Goal: Check status: Check status

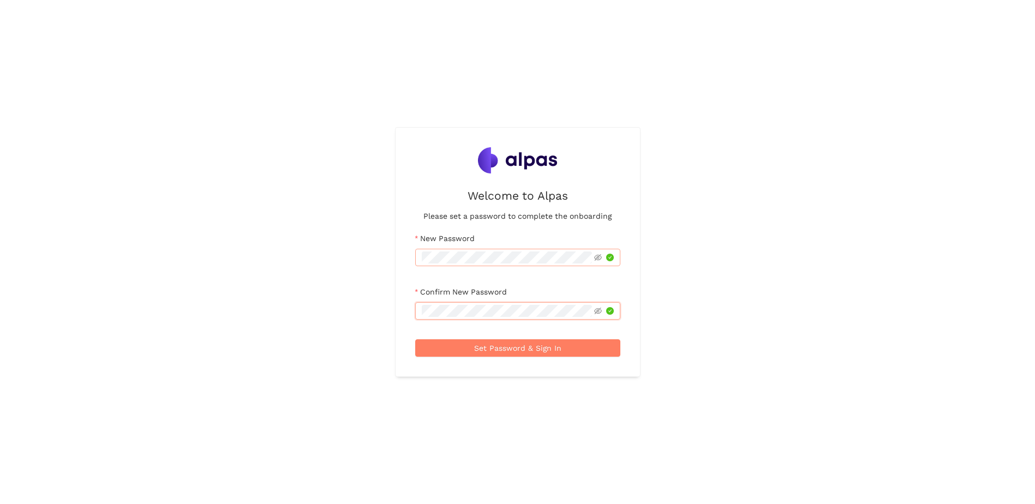
click at [415, 339] on button "Set Password & Sign In" at bounding box center [517, 347] width 205 height 17
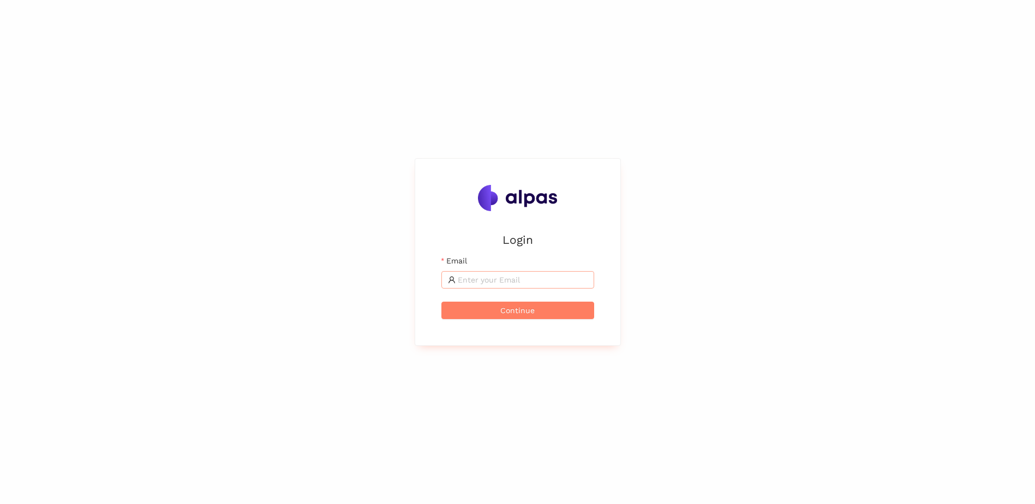
click at [504, 275] on input "Email" at bounding box center [523, 280] width 130 height 12
type input "[PERSON_NAME][EMAIL_ADDRESS][PERSON_NAME][DOMAIN_NAME]"
click at [441, 302] on button "Continue" at bounding box center [517, 310] width 153 height 17
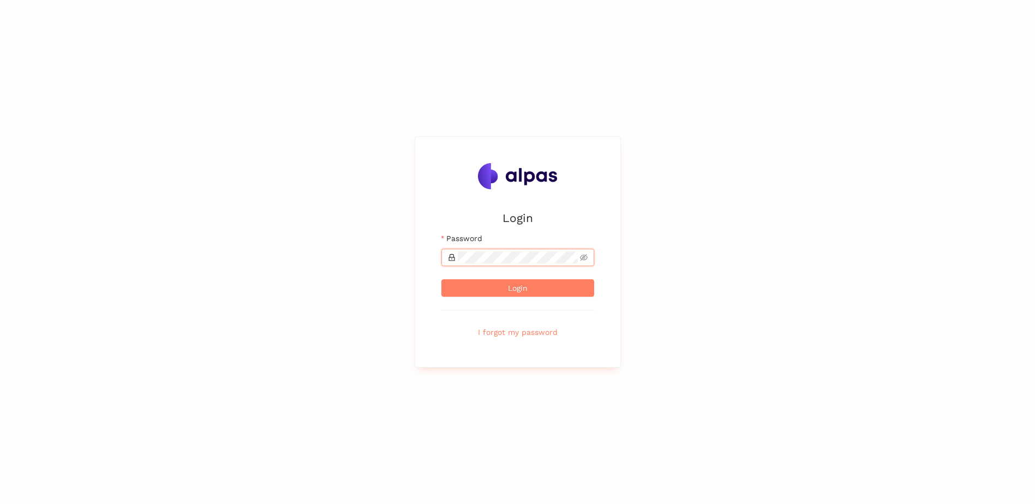
click at [441, 279] on button "Login" at bounding box center [517, 287] width 153 height 17
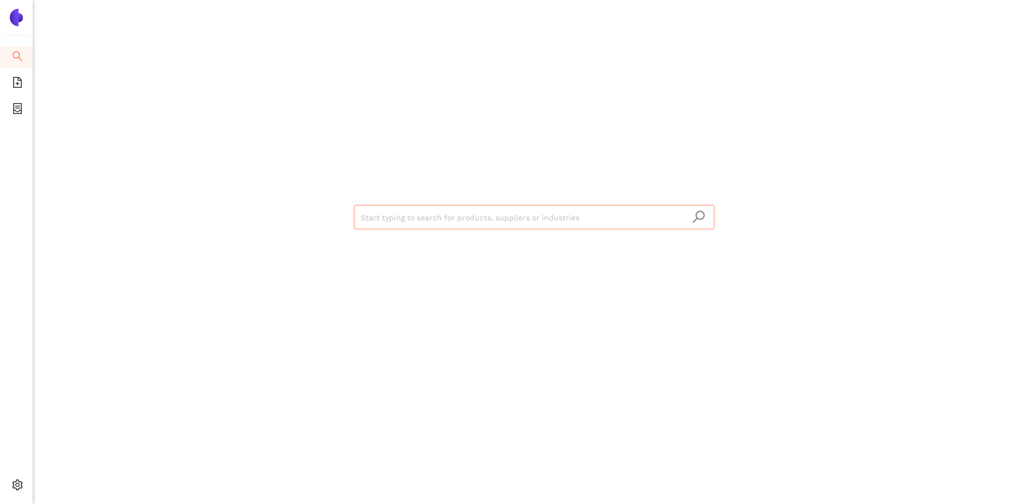
click at [542, 218] on input "search" at bounding box center [534, 218] width 347 height 24
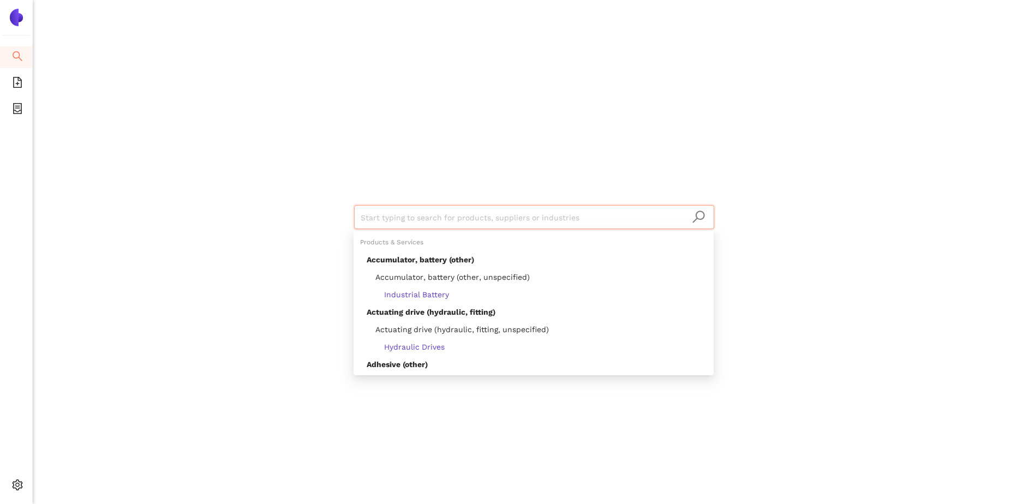
click at [18, 20] on img at bounding box center [16, 17] width 17 height 17
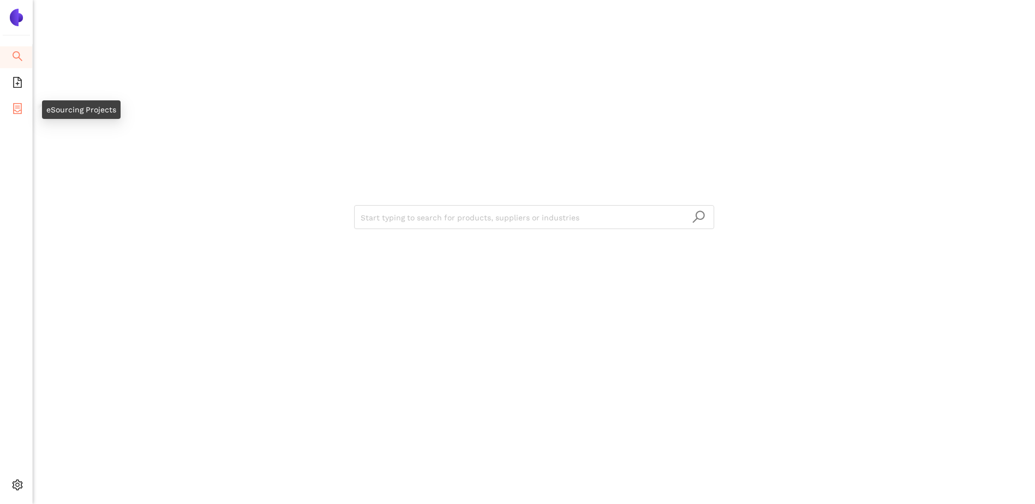
click at [14, 107] on icon "container" at bounding box center [17, 108] width 11 height 11
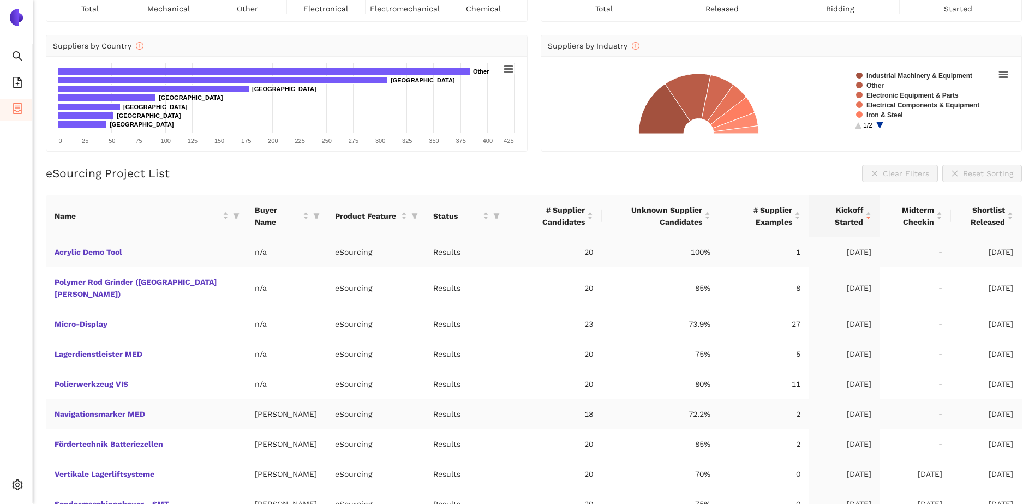
scroll to position [153, 0]
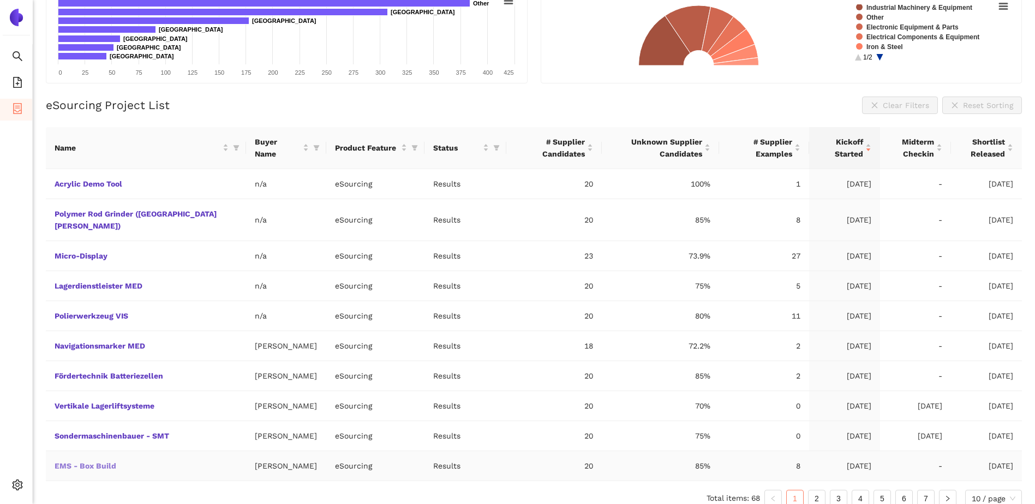
click at [0, 0] on link "EMS - Box Build" at bounding box center [0, 0] width 0 height 0
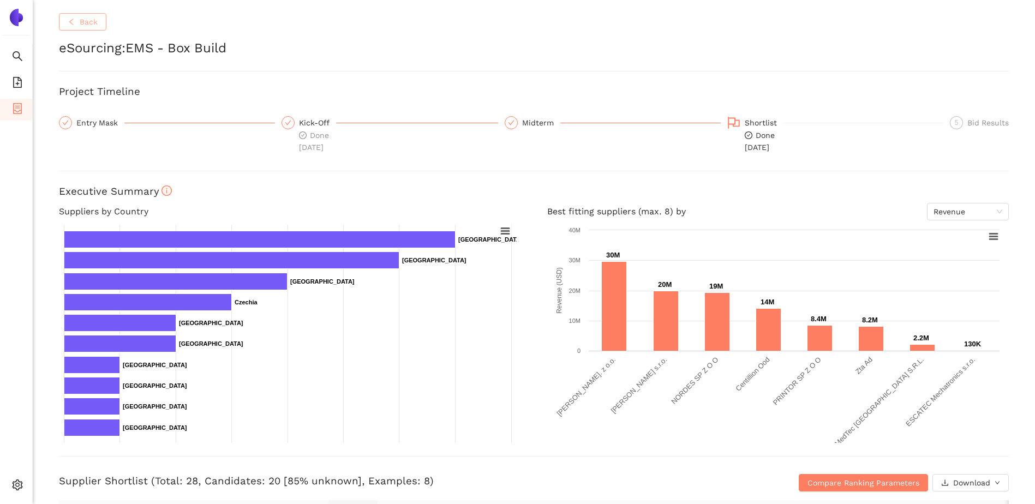
click at [83, 17] on span "Back" at bounding box center [89, 22] width 18 height 12
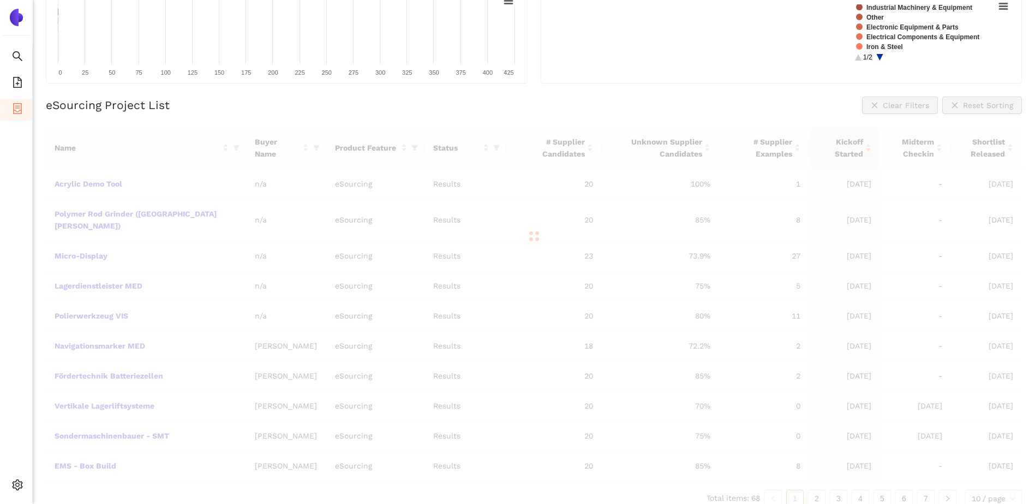
scroll to position [113, 0]
